Goal: Task Accomplishment & Management: Complete application form

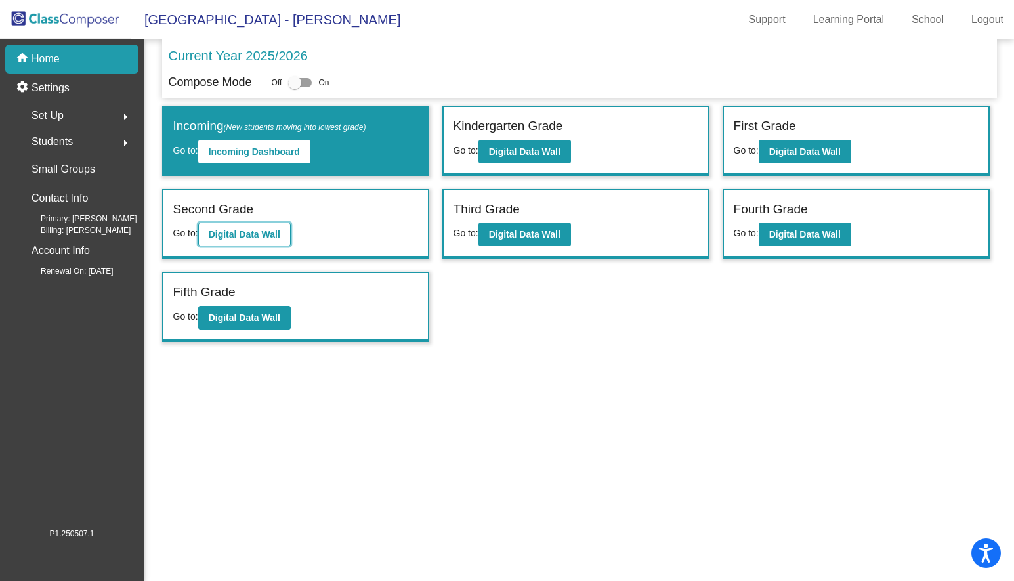
click at [246, 237] on b "Digital Data Wall" at bounding box center [245, 234] width 72 height 11
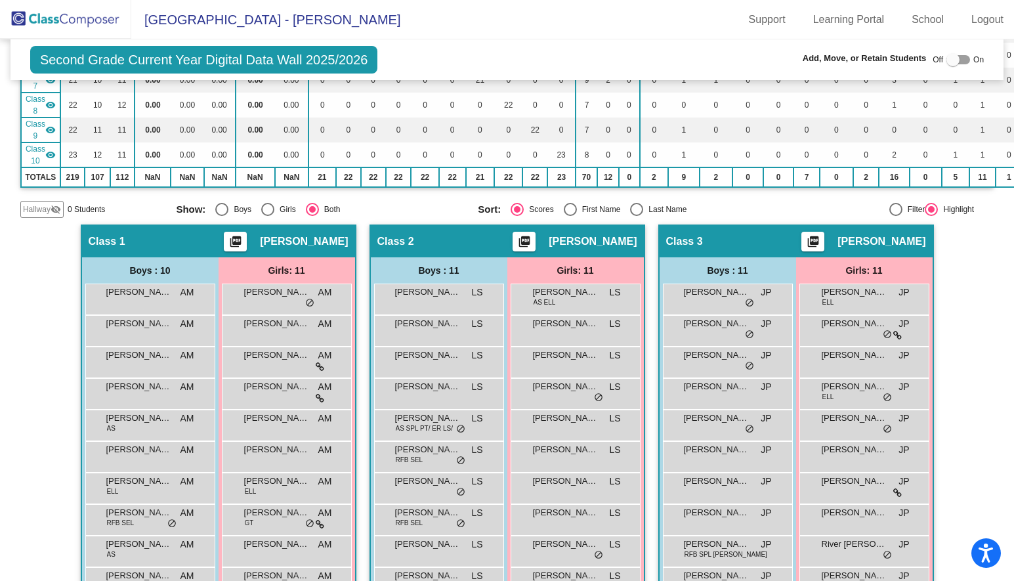
scroll to position [263, 0]
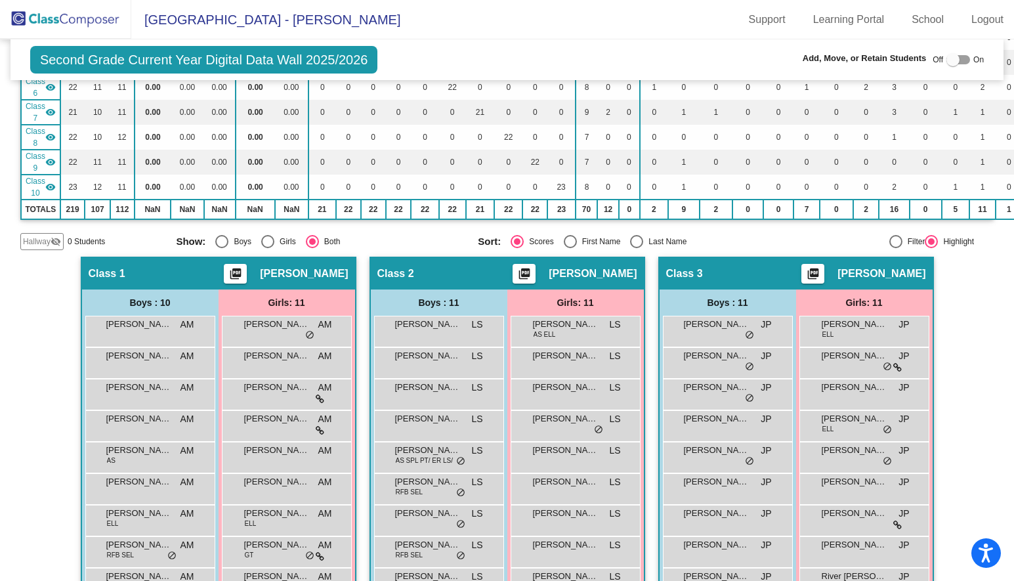
click at [36, 241] on span "Hallway" at bounding box center [37, 242] width 28 height 12
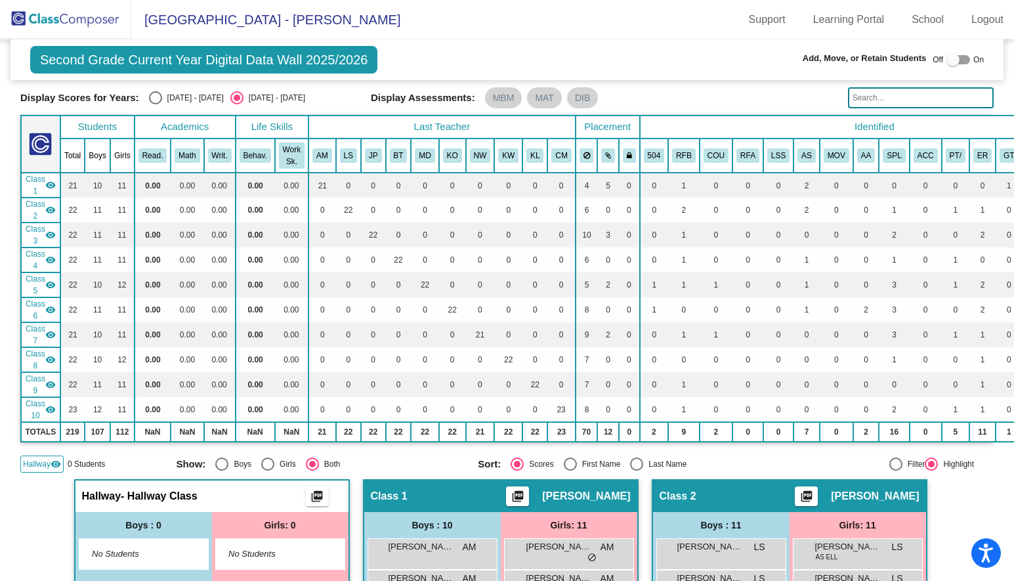
scroll to position [0, 0]
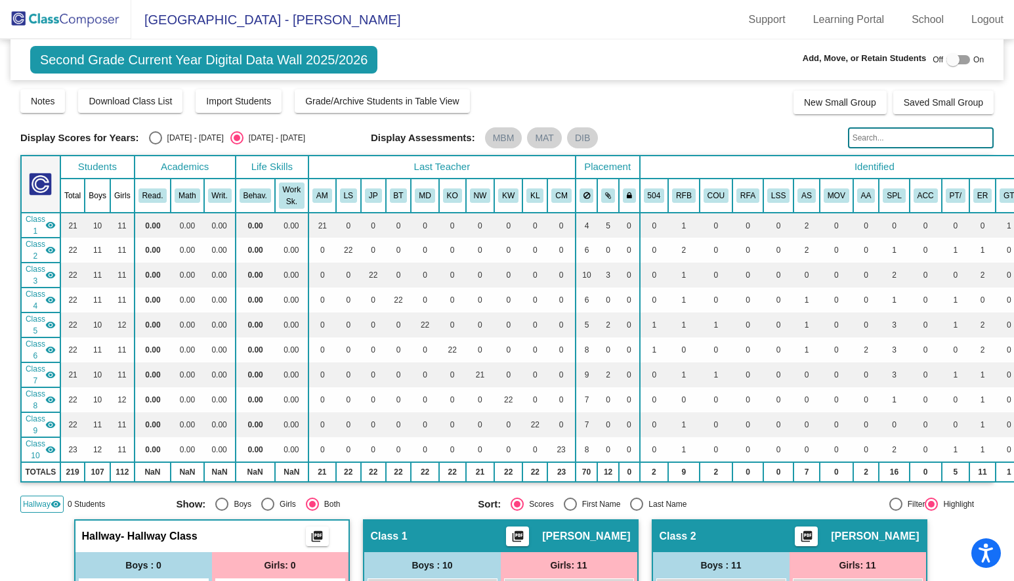
click at [957, 61] on div at bounding box center [958, 59] width 24 height 9
checkbox input "true"
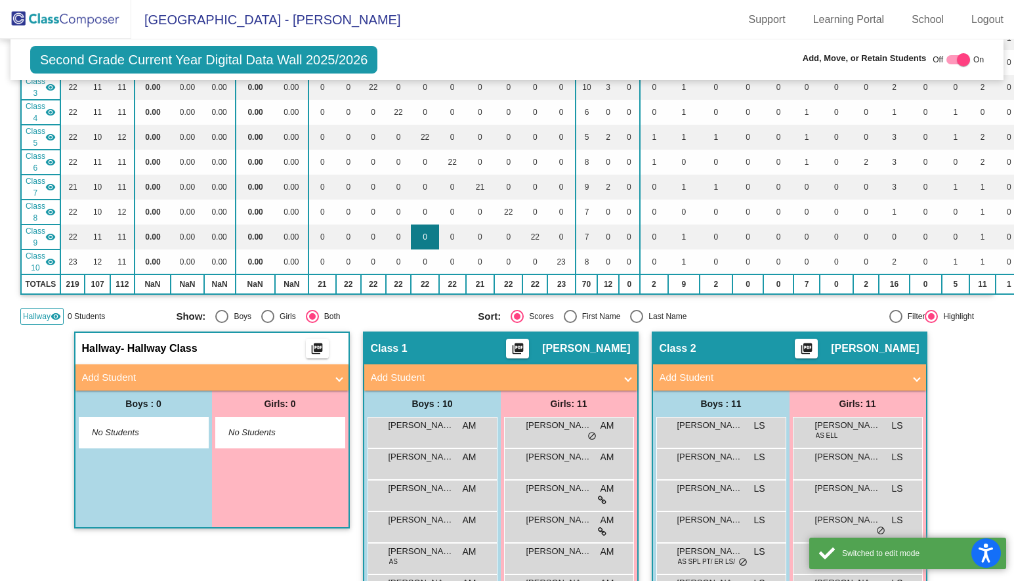
scroll to position [253, 0]
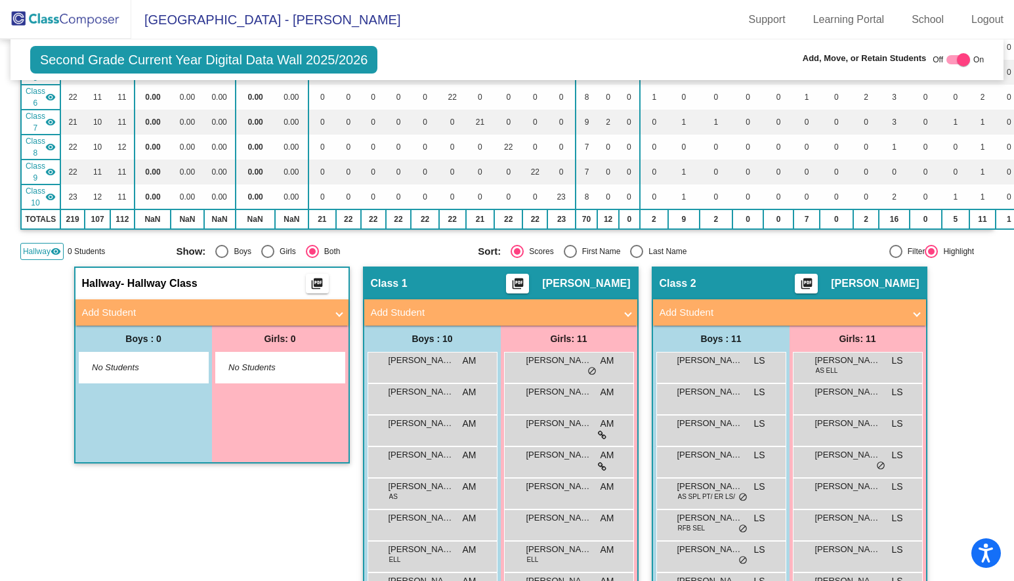
click at [144, 314] on mat-panel-title "Add Student" at bounding box center [204, 312] width 244 height 15
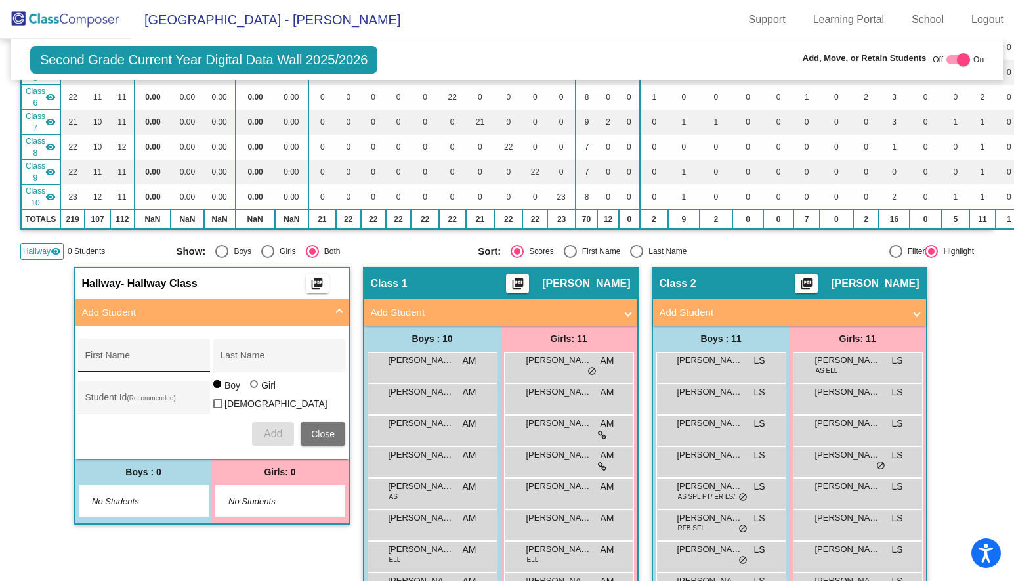
click at [132, 355] on input "First Name" at bounding box center [144, 360] width 118 height 11
click at [106, 364] on div "First Name" at bounding box center [144, 359] width 118 height 27
type input "Minhan"
type input "[PERSON_NAME]"
click at [250, 388] on div at bounding box center [254, 384] width 8 height 8
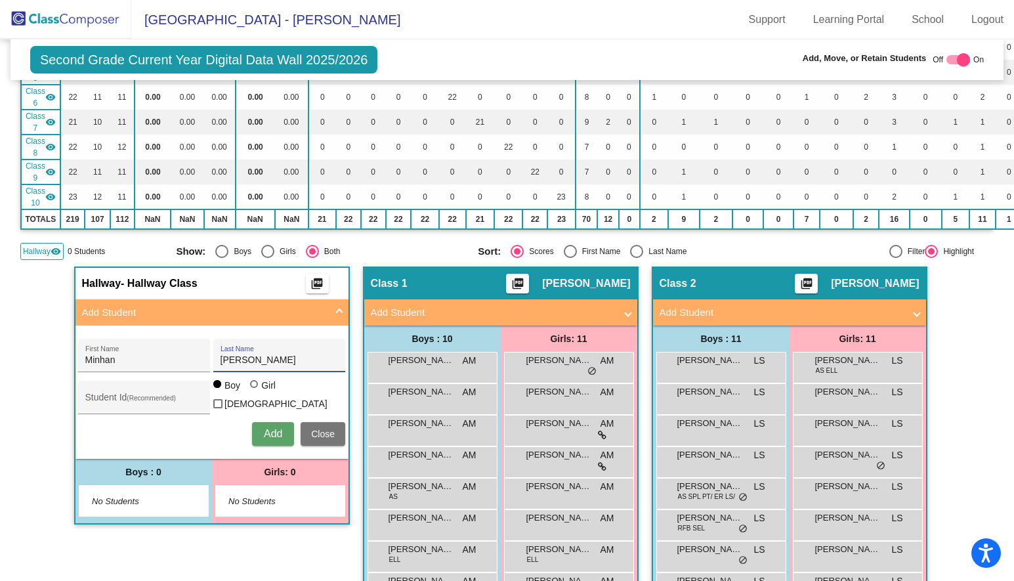
click at [255, 391] on input "Girl" at bounding box center [255, 391] width 1 height 1
radio input "true"
click at [140, 400] on input "Student Id (Recommended)" at bounding box center [144, 402] width 118 height 11
type input "112616"
click at [270, 428] on span "Add" at bounding box center [273, 433] width 18 height 11
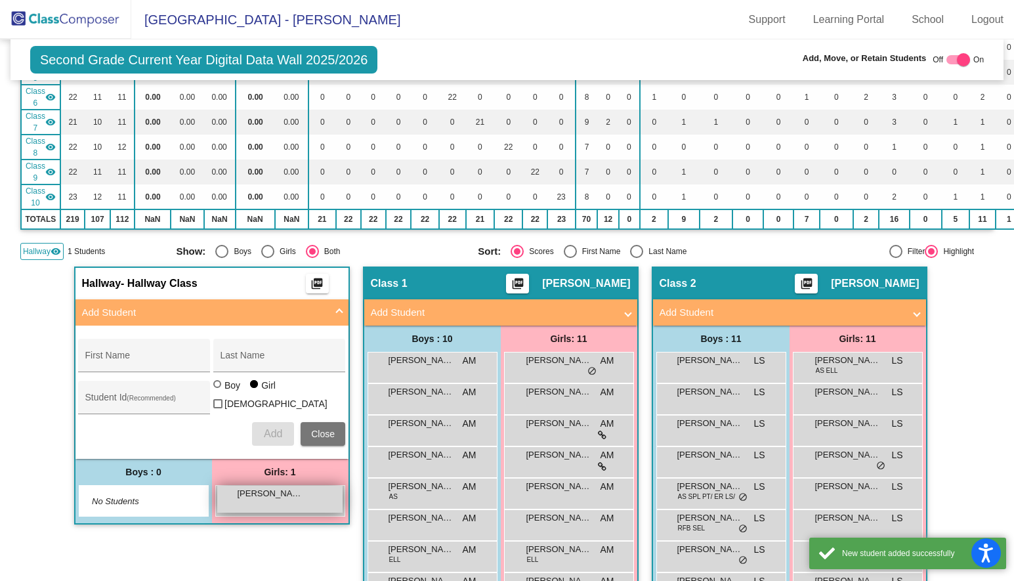
click at [289, 496] on div "[PERSON_NAME] lock do_not_disturb_alt" at bounding box center [279, 499] width 125 height 27
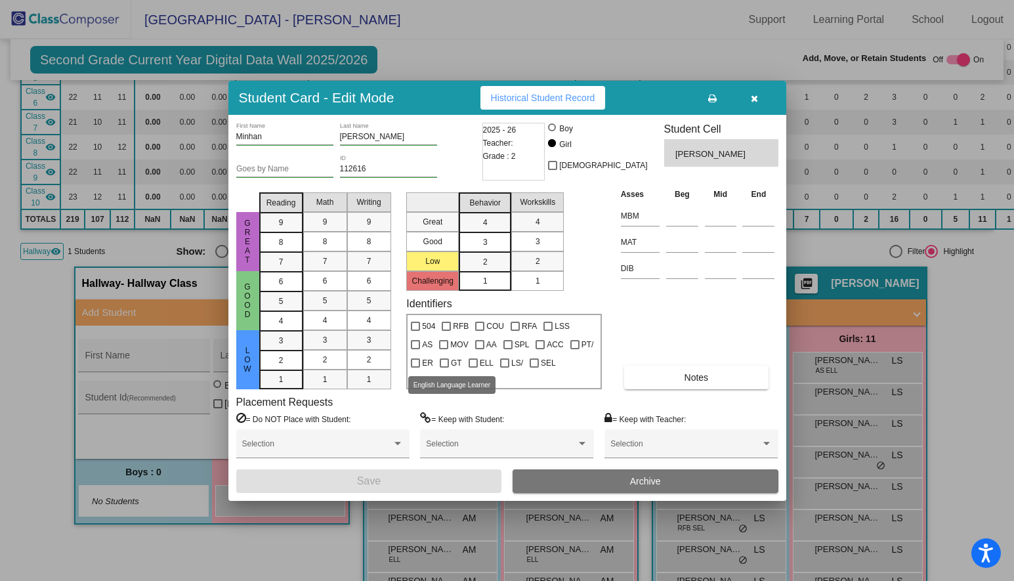
click at [469, 362] on div at bounding box center [473, 362] width 9 height 9
click at [473, 368] on input "ELL" at bounding box center [473, 368] width 1 height 1
checkbox input "true"
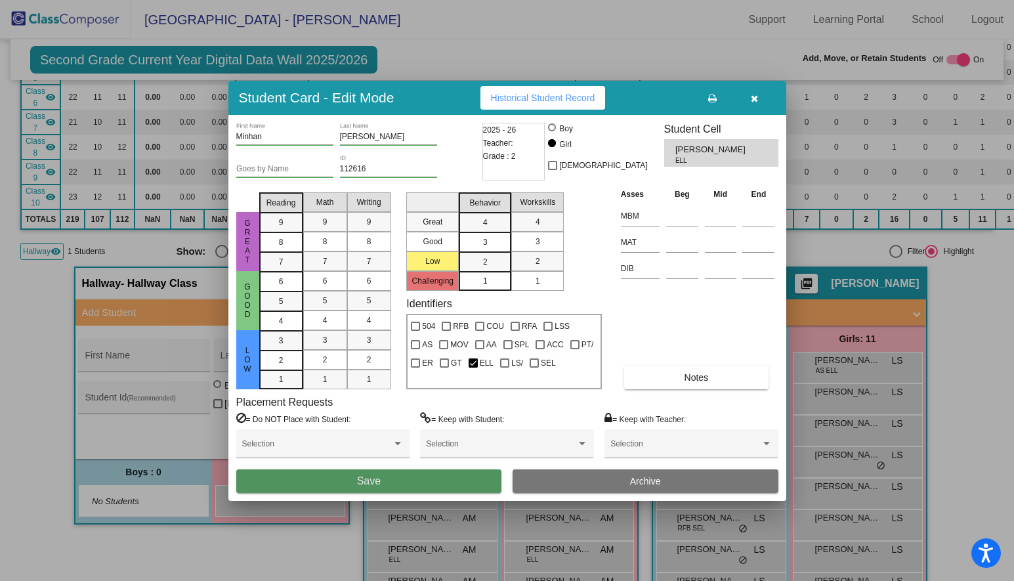
click at [387, 479] on button "Save" at bounding box center [369, 481] width 266 height 24
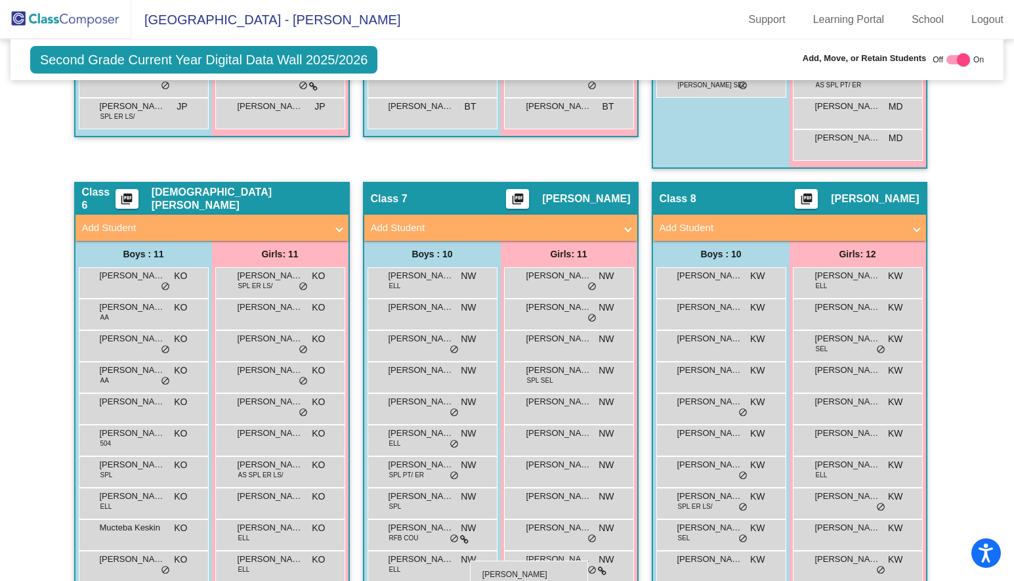
scroll to position [1307, 0]
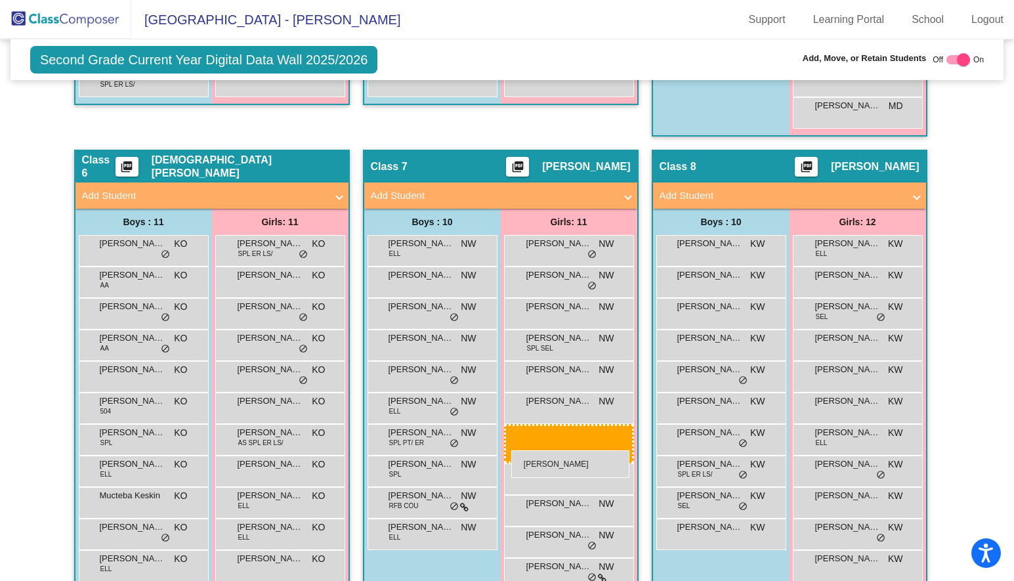
drag, startPoint x: 250, startPoint y: 224, endPoint x: 511, endPoint y: 450, distance: 344.8
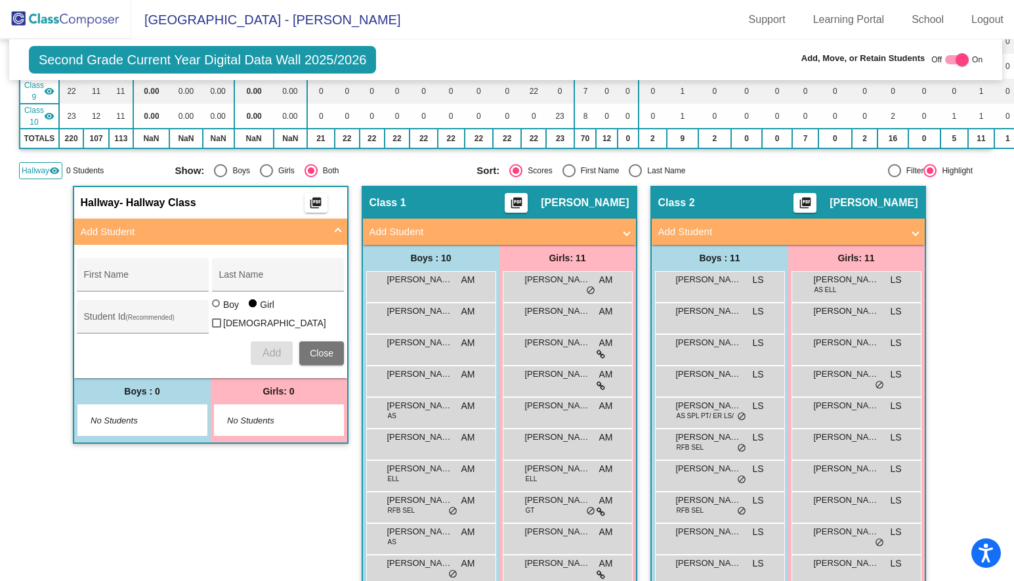
scroll to position [658, 1]
